Goal: Transaction & Acquisition: Purchase product/service

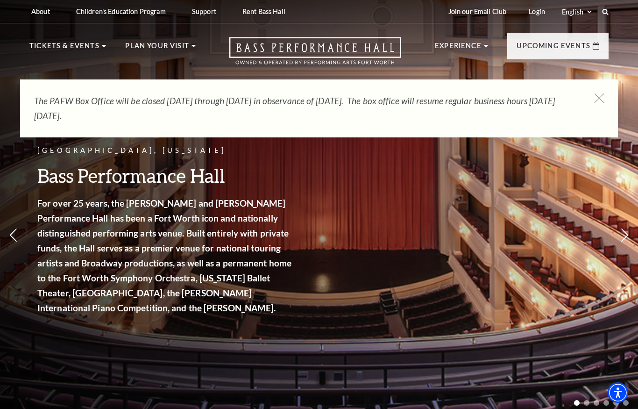
click at [595, 99] on icon at bounding box center [598, 97] width 9 height 9
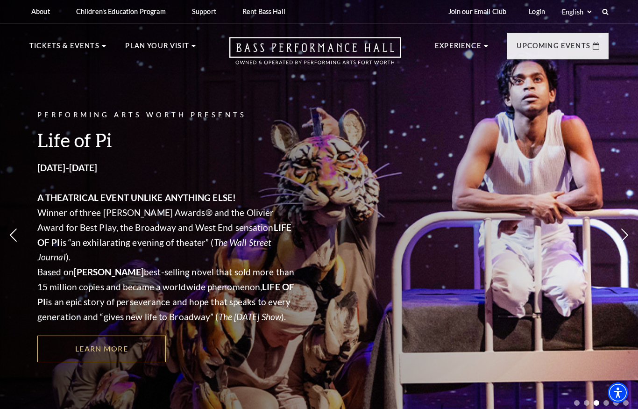
click at [102, 65] on link "Bass Performance Hall" at bounding box center [80, 69] width 99 height 8
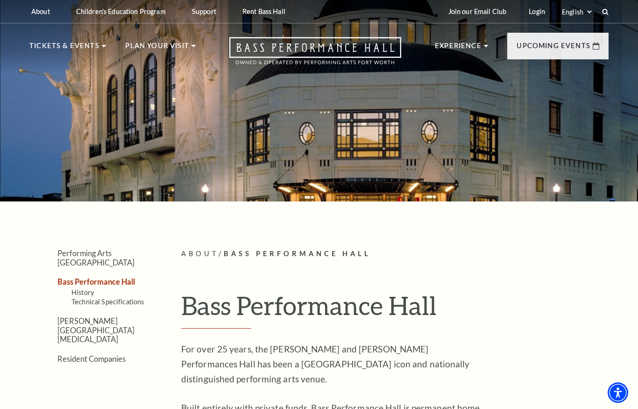
click at [56, 177] on link "Seating" at bounding box center [53, 181] width 32 height 8
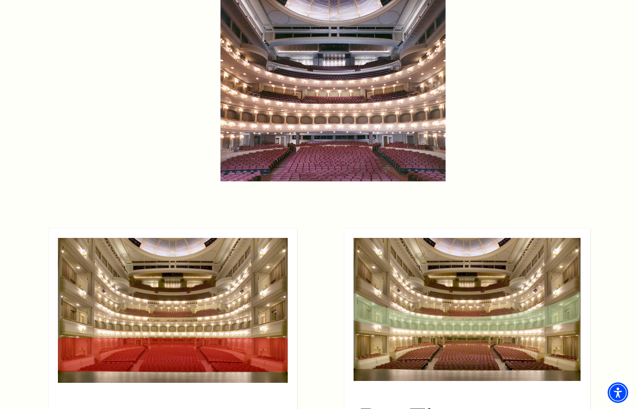
scroll to position [643, 0]
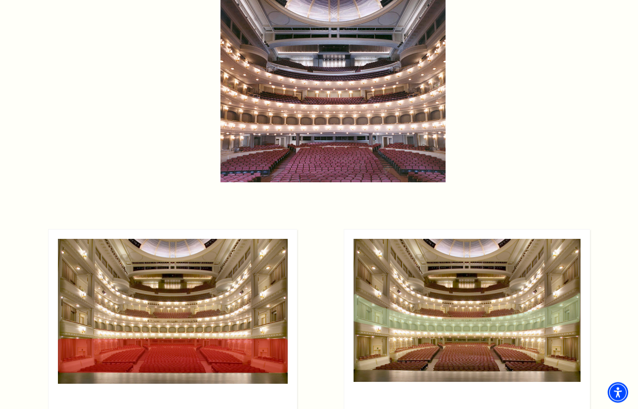
click at [347, 99] on img at bounding box center [332, 44] width 225 height 277
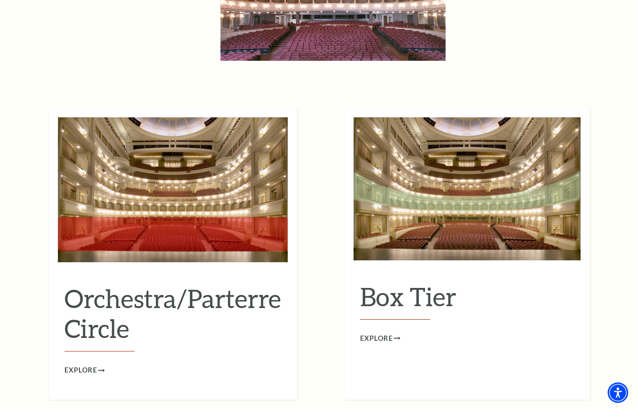
scroll to position [767, 0]
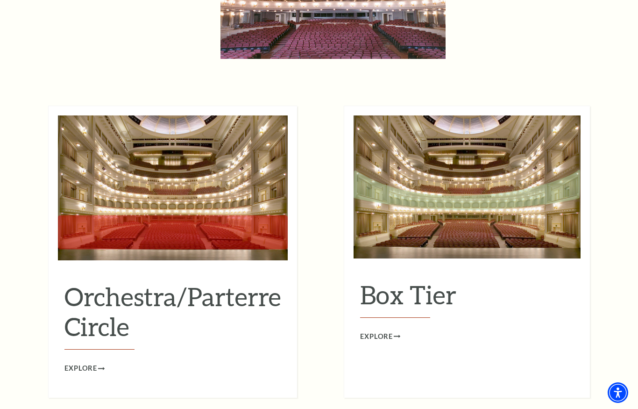
click at [472, 183] on img at bounding box center [466, 186] width 227 height 143
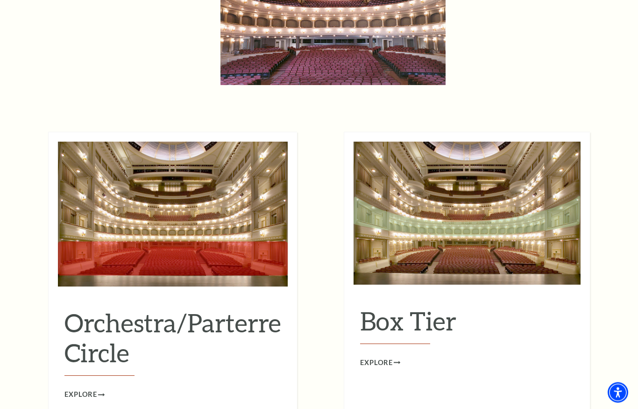
scroll to position [740, 0]
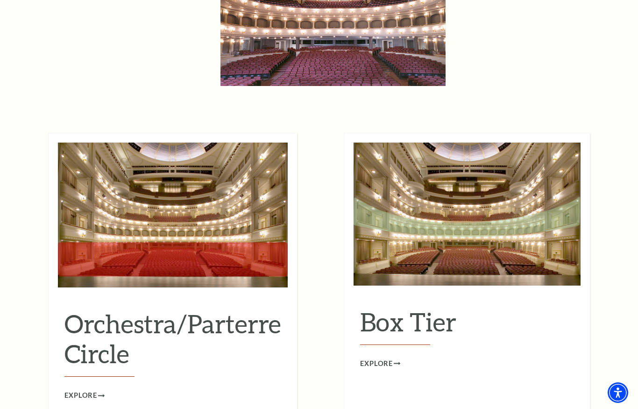
click at [80, 389] on span "Explore" at bounding box center [80, 395] width 33 height 12
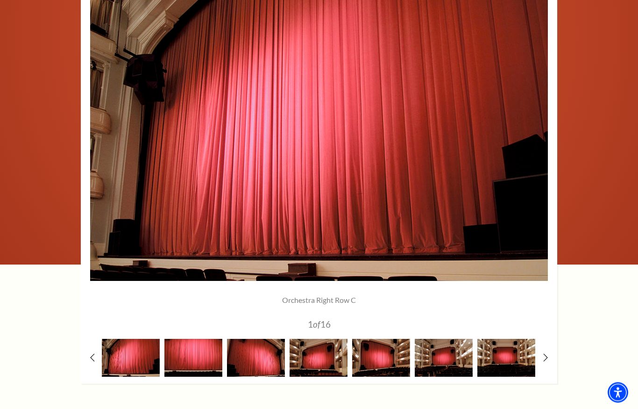
scroll to position [688, 0]
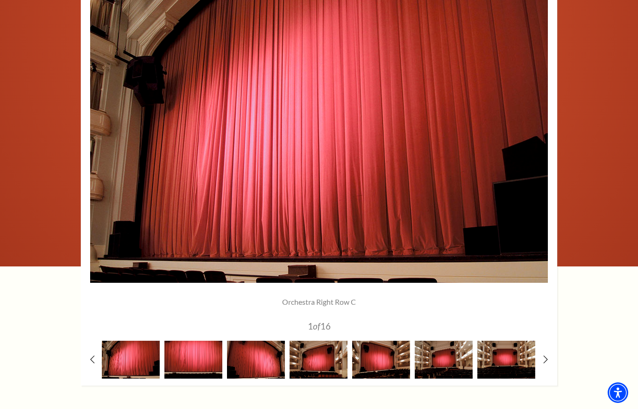
click at [502, 372] on img at bounding box center [506, 359] width 58 height 38
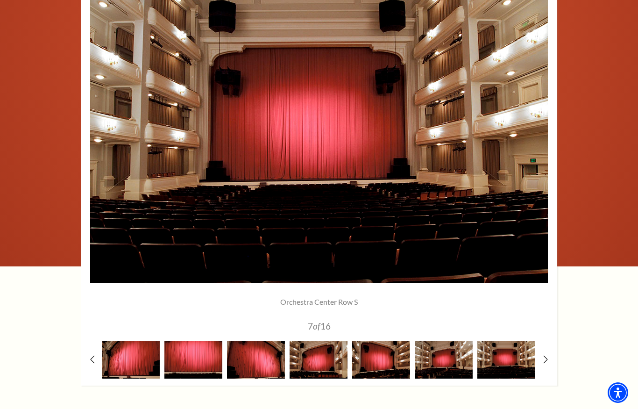
click at [534, 360] on img at bounding box center [506, 359] width 58 height 38
click at [543, 360] on use at bounding box center [545, 359] width 4 height 8
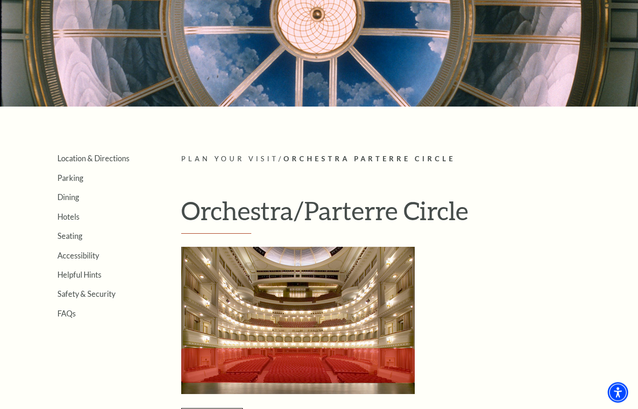
scroll to position [0, 0]
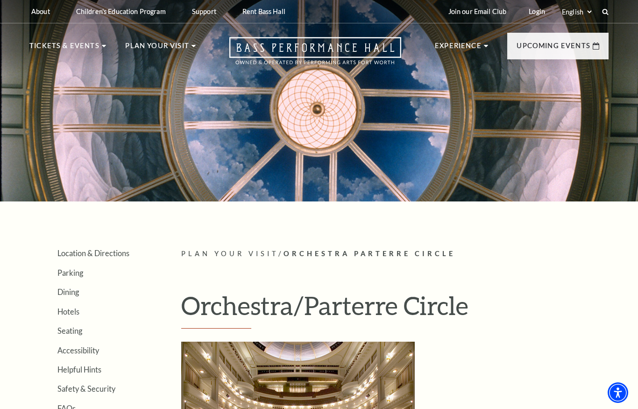
click at [64, 92] on link "Now On Sale" at bounding box center [64, 93] width 54 height 8
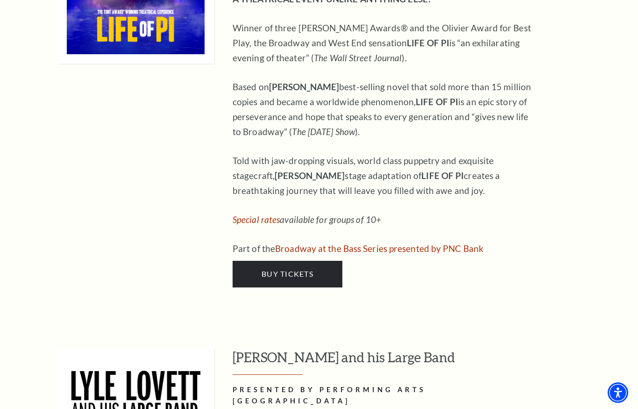
scroll to position [1224, 0]
click at [290, 269] on span "Buy Tickets" at bounding box center [287, 273] width 52 height 9
